Goal: Task Accomplishment & Management: Manage account settings

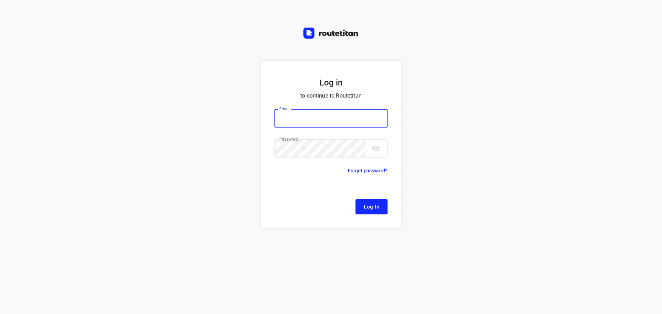
type input "[EMAIL_ADDRESS][DOMAIN_NAME]"
click at [367, 203] on span "Log In" at bounding box center [372, 206] width 16 height 9
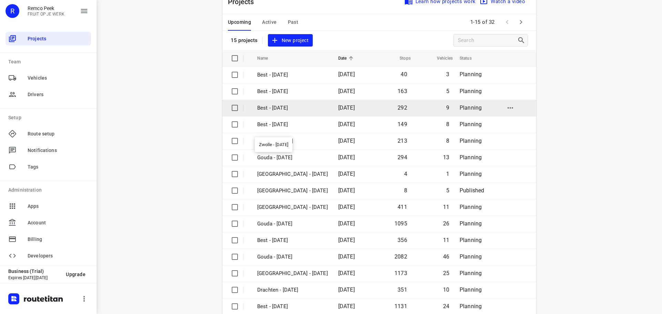
scroll to position [34, 0]
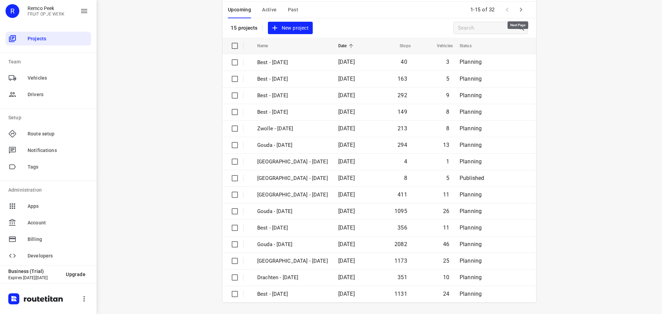
click at [520, 8] on icon "button" at bounding box center [521, 10] width 8 height 8
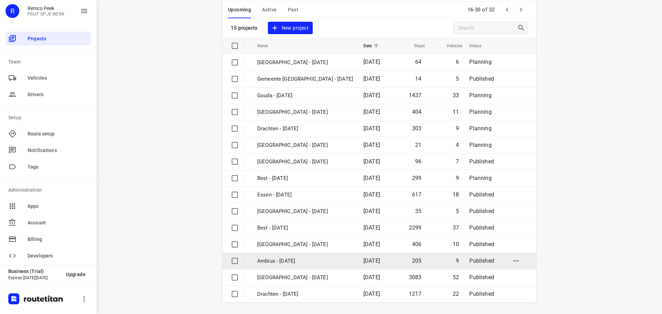
click at [272, 260] on p "Ambius - [DATE]" at bounding box center [305, 261] width 96 height 8
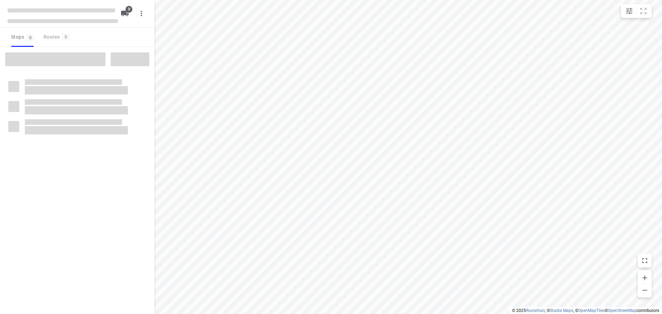
checkbox input "true"
